Goal: Information Seeking & Learning: Learn about a topic

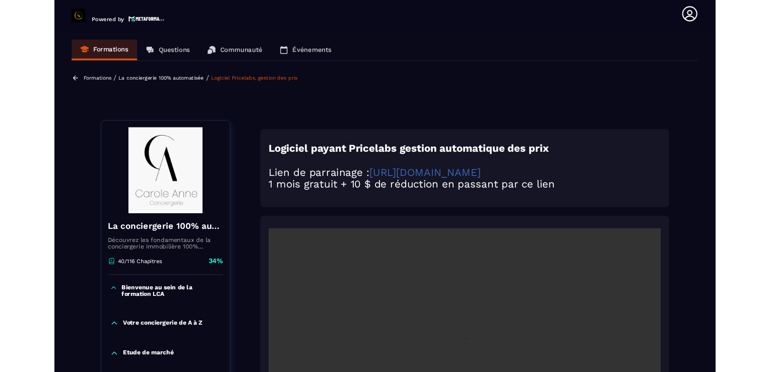
scroll to position [226, 0]
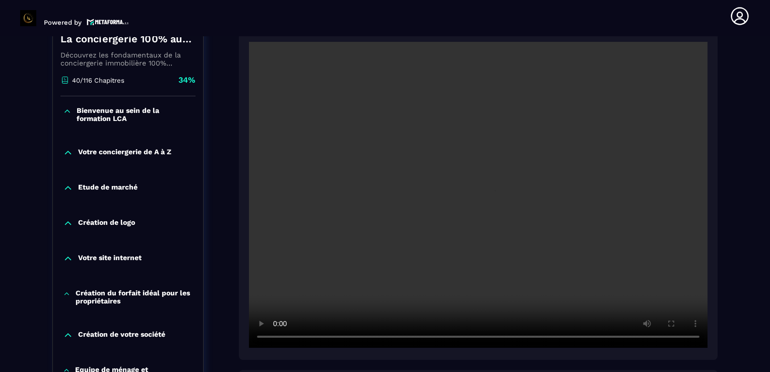
click at [756, 253] on section "Formations Questions Communauté Événements Formations / La conciergerie 100% au…" at bounding box center [385, 204] width 770 height 336
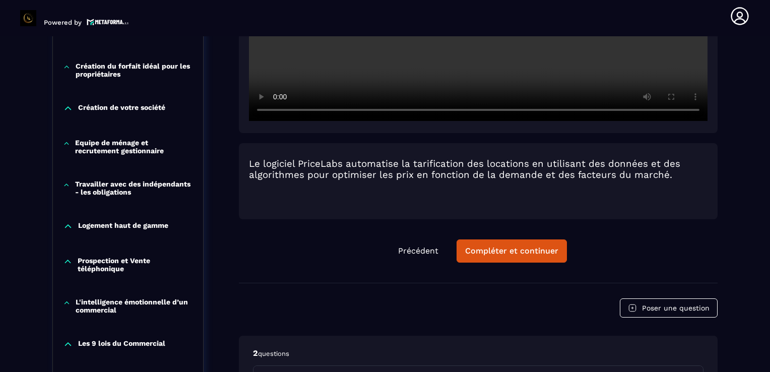
scroll to position [488, 0]
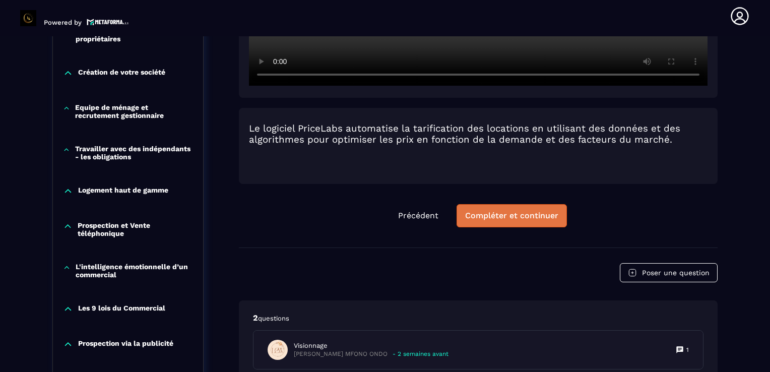
click at [515, 218] on div "Compléter et continuer" at bounding box center [511, 216] width 93 height 10
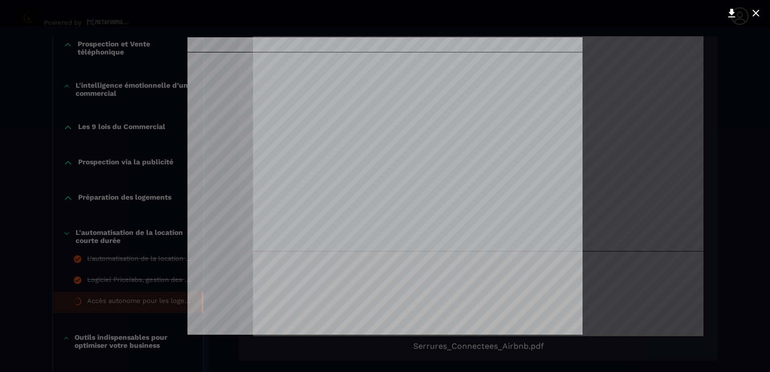
scroll to position [2674, 0]
click at [732, 80] on div at bounding box center [385, 186] width 770 height 372
click at [757, 15] on icon at bounding box center [756, 13] width 12 height 12
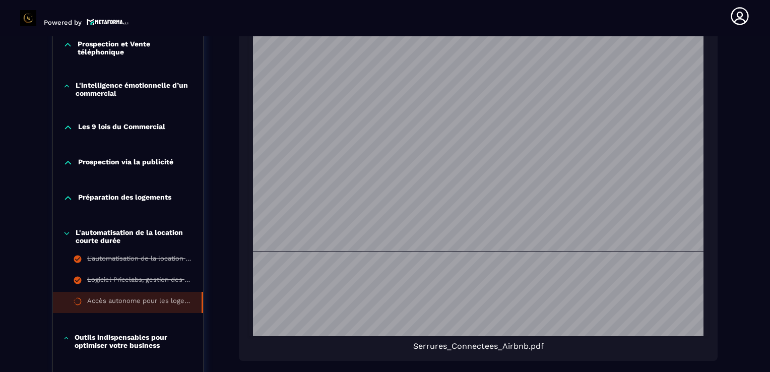
click at [125, 203] on div "Préparation des logements" at bounding box center [128, 200] width 150 height 35
click at [125, 200] on p "Préparation des logements" at bounding box center [124, 198] width 93 height 10
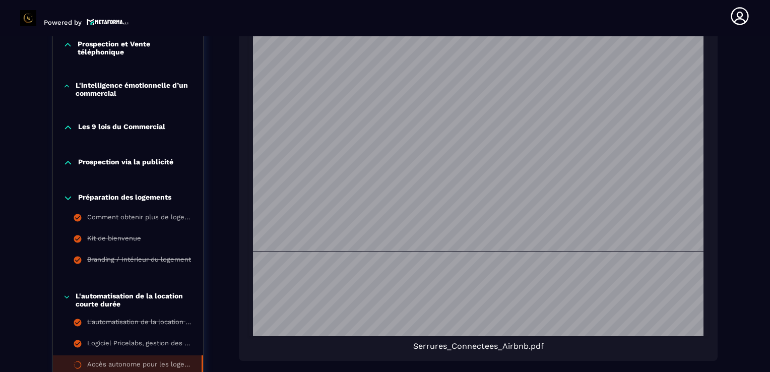
click at [743, 149] on div "Formations / La conciergerie 100% automatisée / Accès autonome pour les logeme…" at bounding box center [385, 94] width 730 height 1354
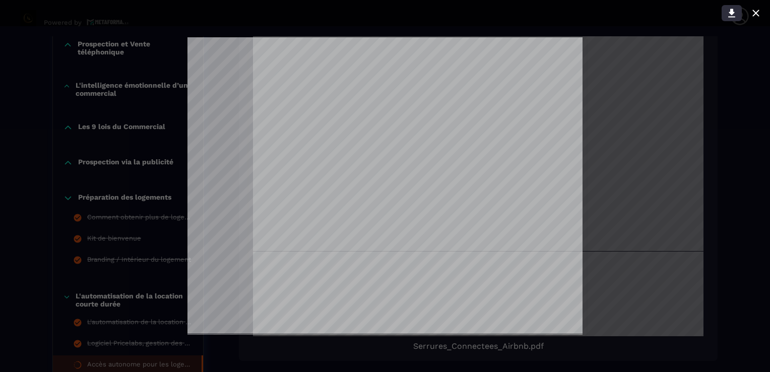
click at [733, 15] on icon at bounding box center [732, 13] width 12 height 12
click at [719, 152] on div at bounding box center [385, 186] width 770 height 372
click at [752, 15] on icon at bounding box center [756, 13] width 12 height 12
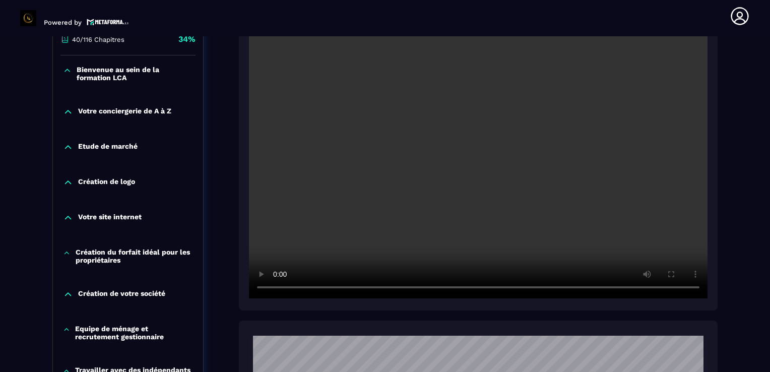
scroll to position [226, 0]
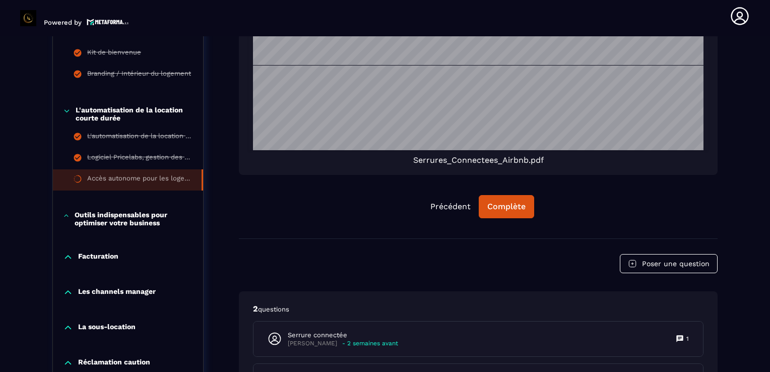
scroll to position [871, 0]
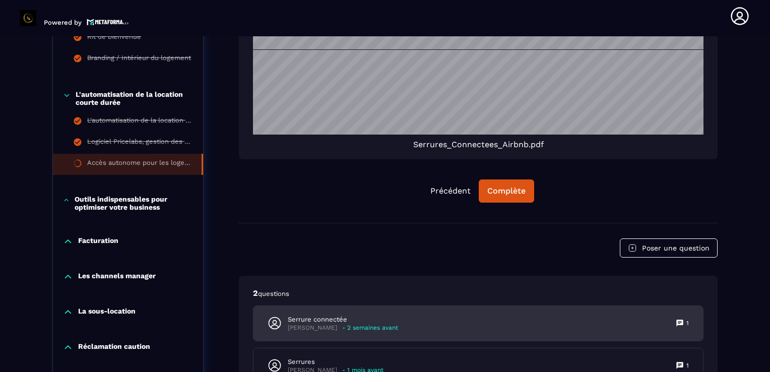
click at [323, 322] on p "Serrure connectée" at bounding box center [343, 319] width 110 height 9
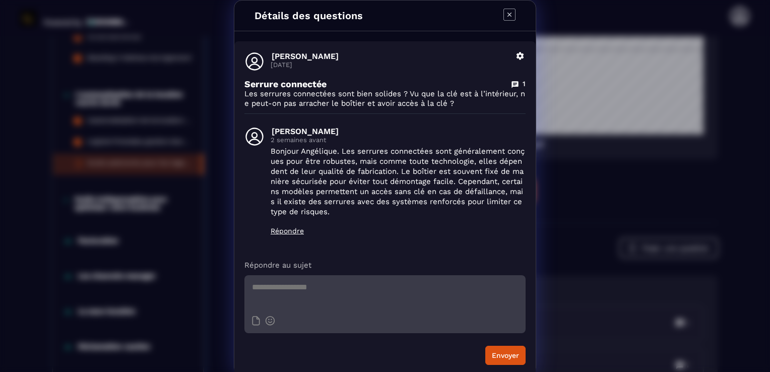
click at [508, 13] on icon "Modal window" at bounding box center [510, 15] width 12 height 12
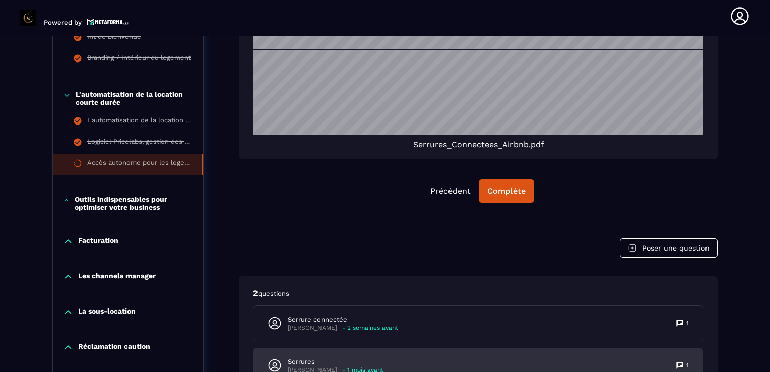
click at [304, 362] on p "Serrures" at bounding box center [336, 362] width 96 height 9
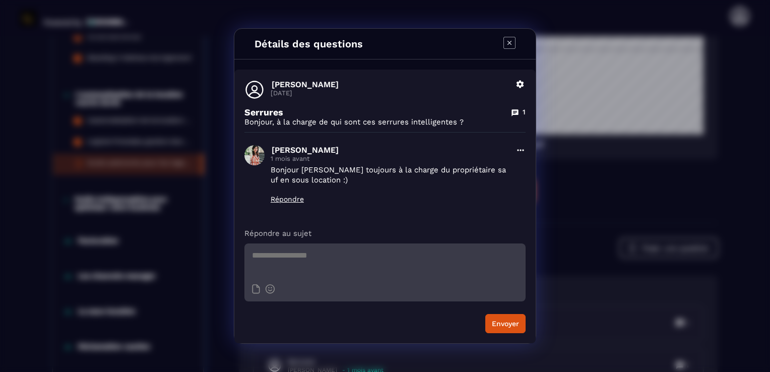
click at [507, 41] on icon "Modal window" at bounding box center [510, 43] width 12 height 12
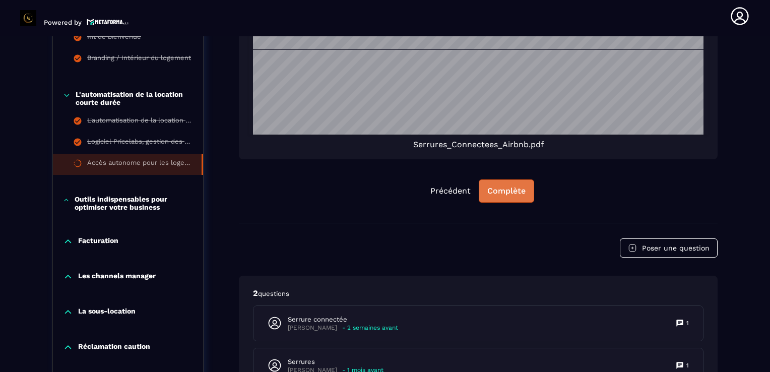
click at [518, 195] on div "Complète" at bounding box center [507, 191] width 38 height 10
click at [128, 199] on p "Outils indispensables pour optimiser votre business" at bounding box center [134, 203] width 118 height 16
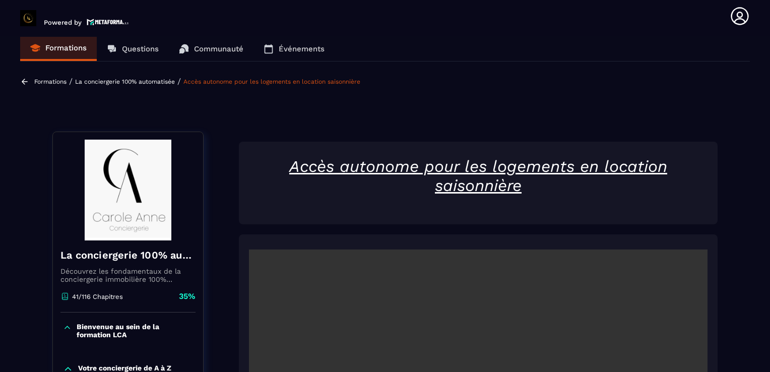
scroll to position [0, 0]
